Goal: Task Accomplishment & Management: Manage account settings

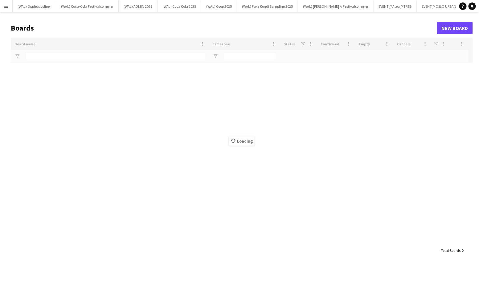
type input "*****"
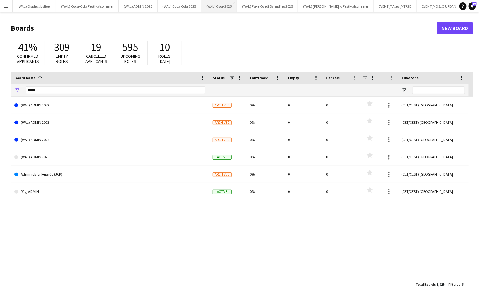
click at [213, 5] on button "(WAL) Coop 2025 Close" at bounding box center [219, 6] width 36 height 12
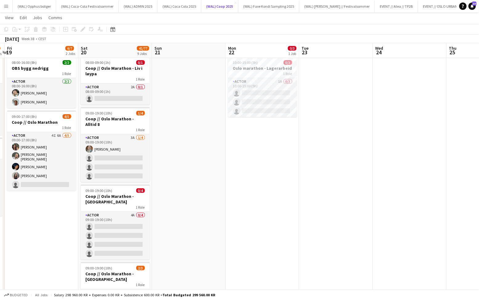
scroll to position [14, 0]
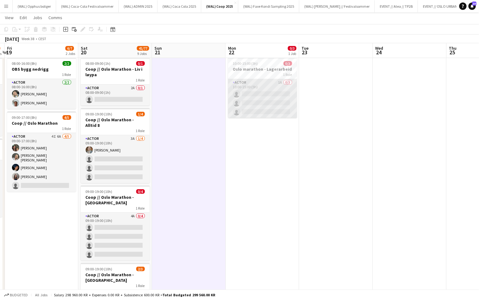
click at [261, 105] on app-card-role "Actor 1A 0/3 10:00-15:00 (5h) single-neutral-actions single-neutral-actions sin…" at bounding box center [262, 98] width 69 height 39
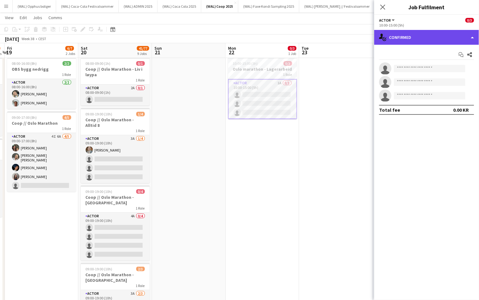
click at [432, 38] on div "single-neutral-actions-check-2 Confirmed" at bounding box center [426, 37] width 105 height 15
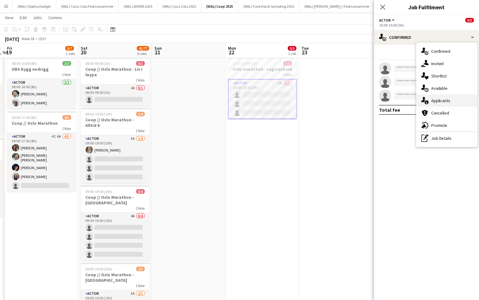
click at [437, 101] on span "Applicants" at bounding box center [441, 101] width 19 height 6
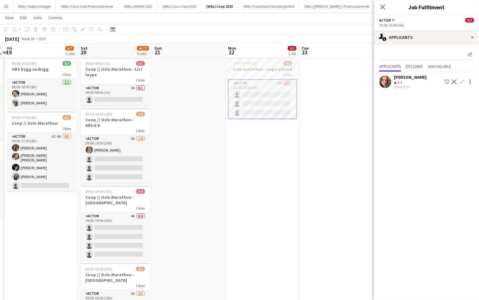
click at [388, 79] on app-user-avatar at bounding box center [385, 82] width 12 height 12
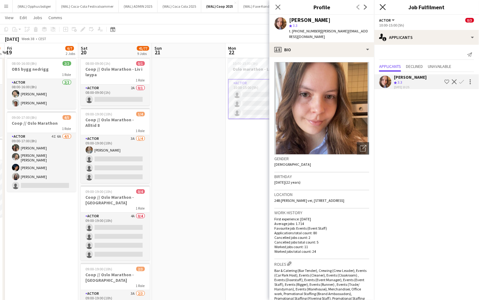
click at [383, 7] on icon at bounding box center [383, 7] width 6 height 6
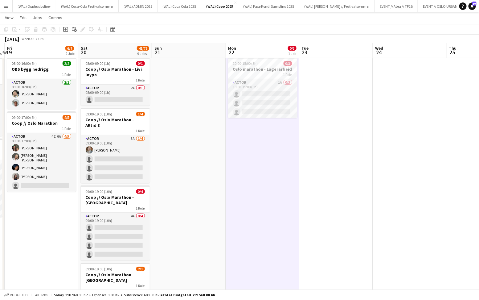
scroll to position [0, 0]
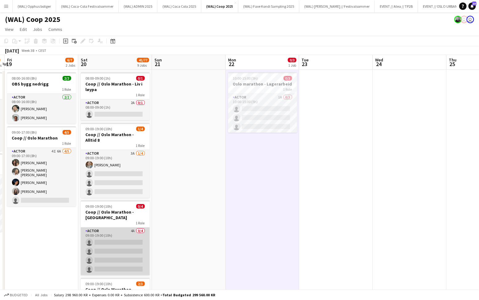
click at [101, 250] on app-card-role "Actor 4A 0/4 09:00-19:00 (10h) single-neutral-actions single-neutral-actions si…" at bounding box center [115, 251] width 69 height 48
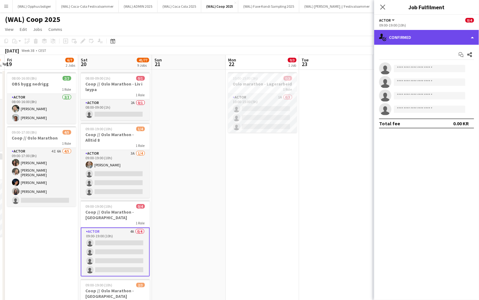
click at [392, 36] on div "single-neutral-actions-check-2 Confirmed" at bounding box center [426, 37] width 105 height 15
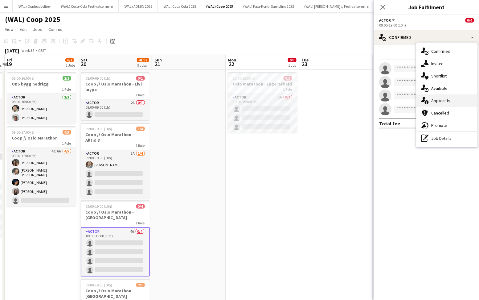
click at [439, 99] on span "Applicants" at bounding box center [441, 101] width 19 height 6
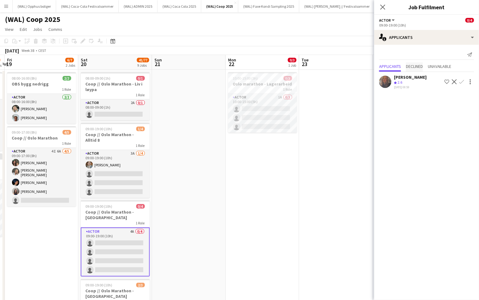
click at [419, 63] on span "Declined" at bounding box center [414, 66] width 17 height 9
click at [440, 53] on span "Unavailable" at bounding box center [440, 54] width 24 height 4
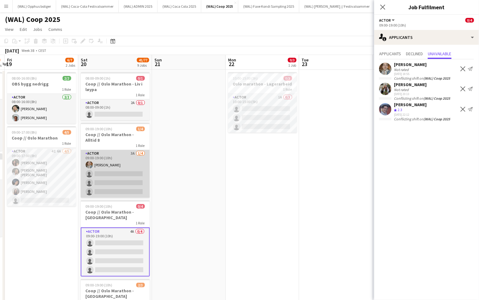
click at [129, 178] on app-card-role "Actor 3A [DATE] 09:00-19:00 (10h) [PERSON_NAME] single-neutral-actions single-n…" at bounding box center [115, 174] width 69 height 48
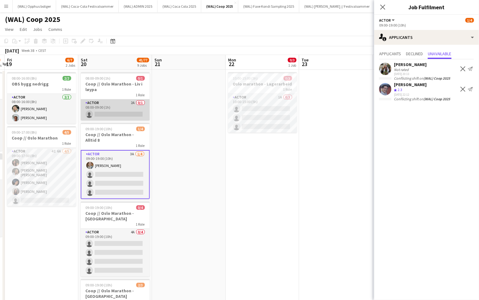
click at [114, 106] on app-card-role "Actor 2A 0/1 08:00-09:00 (1h) single-neutral-actions" at bounding box center [115, 109] width 69 height 21
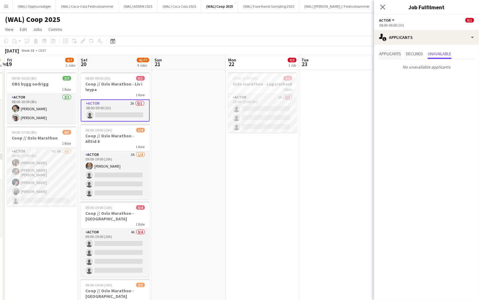
click at [390, 54] on span "Applicants" at bounding box center [390, 54] width 22 height 4
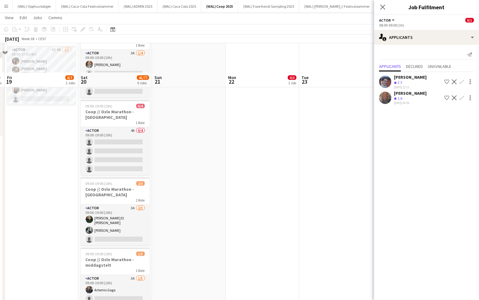
scroll to position [154, 0]
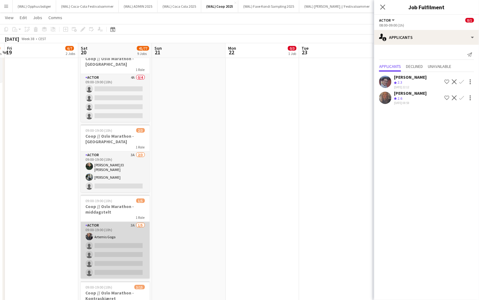
click at [120, 225] on app-card-role "Actor 3A [DATE] 09:00-19:00 (10h) [PERSON_NAME] single-neutral-actions single-n…" at bounding box center [115, 250] width 69 height 57
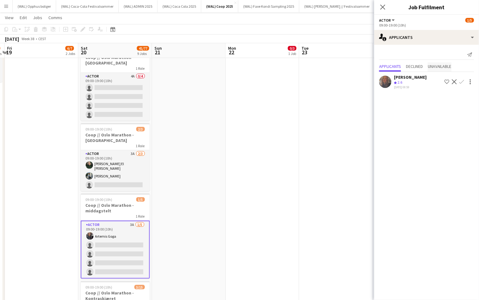
click at [451, 64] on span "Unavailable" at bounding box center [440, 66] width 24 height 4
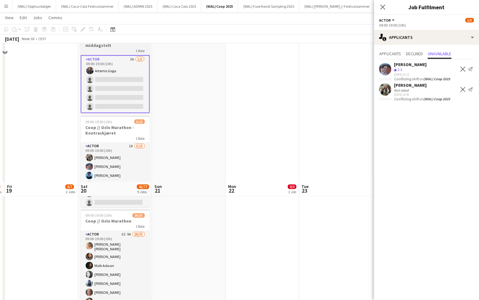
scroll to position [496, 0]
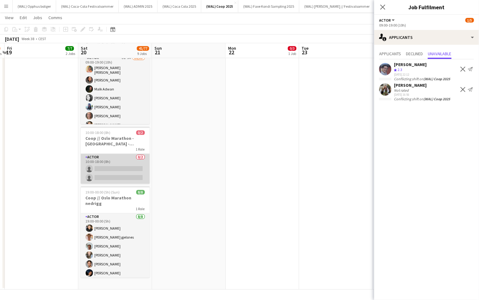
click at [113, 165] on app-card-role "Actor 0/2 10:00-18:00 (8h) single-neutral-actions single-neutral-actions" at bounding box center [115, 169] width 69 height 30
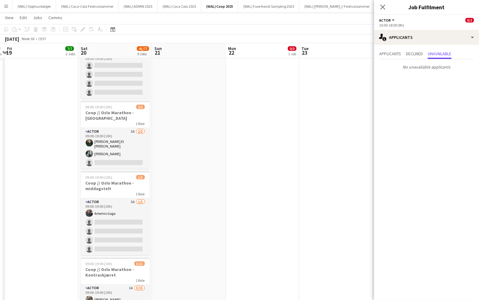
scroll to position [0, 0]
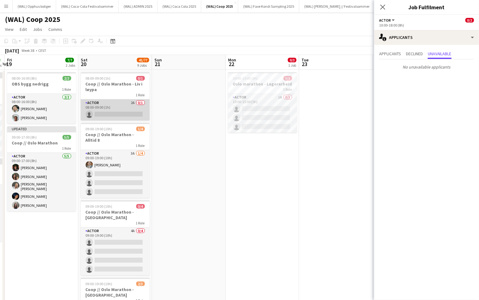
click at [119, 106] on app-card-role "Actor 2A 0/1 08:00-09:00 (1h) single-neutral-actions" at bounding box center [115, 109] width 69 height 21
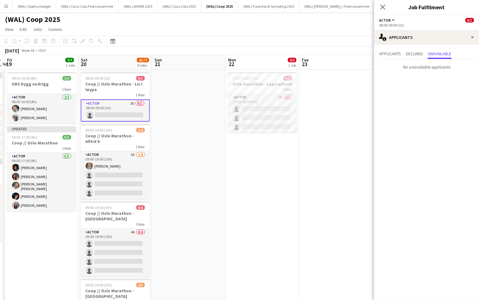
click at [389, 49] on div "Applicants Declined Unavailable No unavailable applicants" at bounding box center [426, 61] width 105 height 32
click at [389, 55] on span "Applicants" at bounding box center [390, 54] width 22 height 4
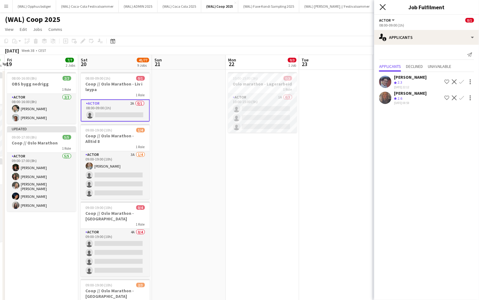
click at [382, 10] on icon "Close pop-in" at bounding box center [383, 7] width 6 height 6
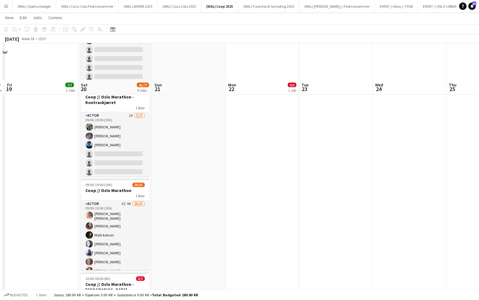
scroll to position [349, 0]
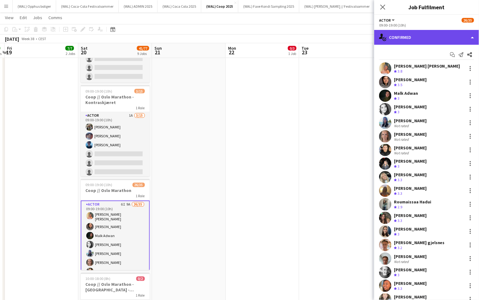
click at [411, 41] on div "single-neutral-actions-check-2 Confirmed" at bounding box center [426, 37] width 105 height 15
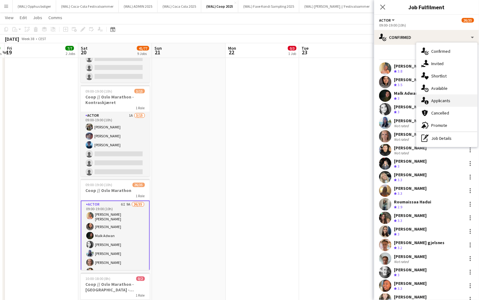
click at [433, 98] on span "Applicants" at bounding box center [441, 101] width 19 height 6
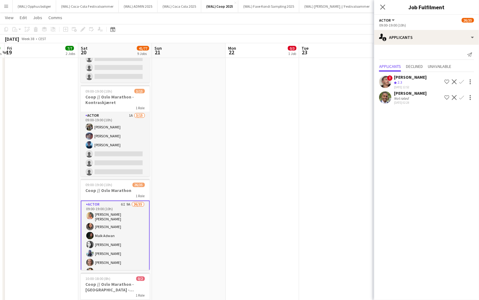
click at [390, 103] on div at bounding box center [385, 97] width 12 height 12
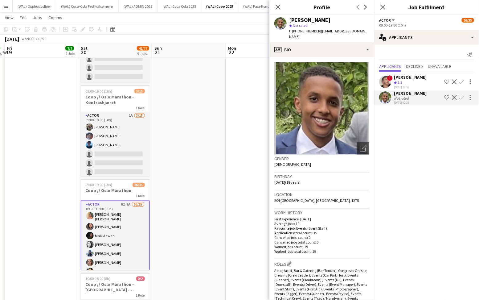
click at [332, 64] on img at bounding box center [322, 108] width 95 height 93
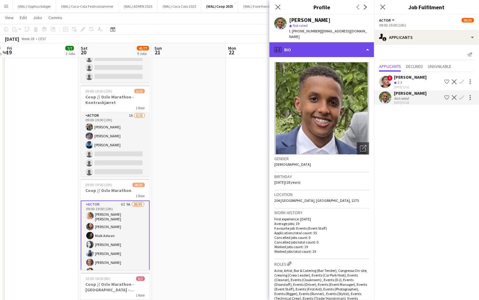
click at [330, 42] on div "profile Bio" at bounding box center [322, 49] width 105 height 15
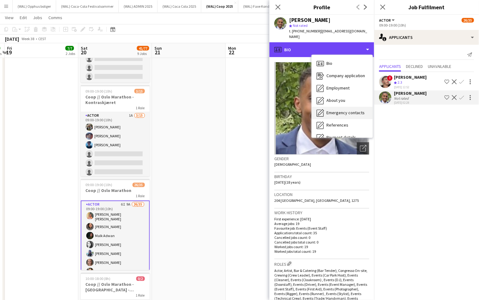
scroll to position [58, 0]
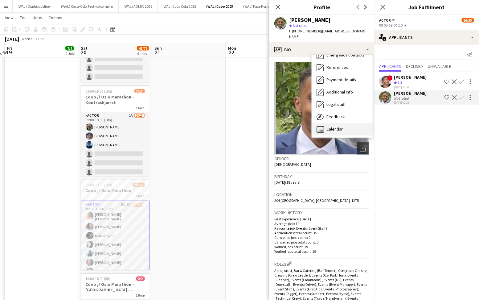
click at [335, 126] on span "Calendar" at bounding box center [335, 129] width 16 height 6
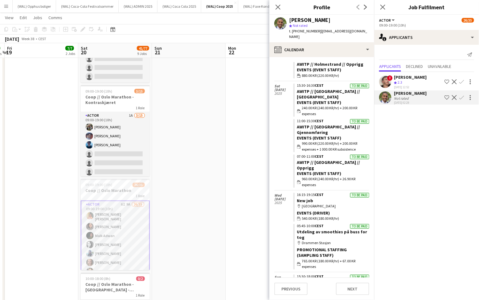
scroll to position [932, 0]
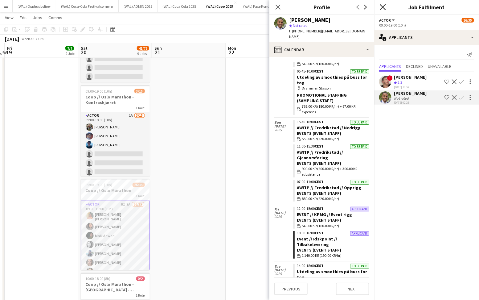
click at [385, 9] on icon at bounding box center [383, 7] width 6 height 6
